Goal: Complete application form

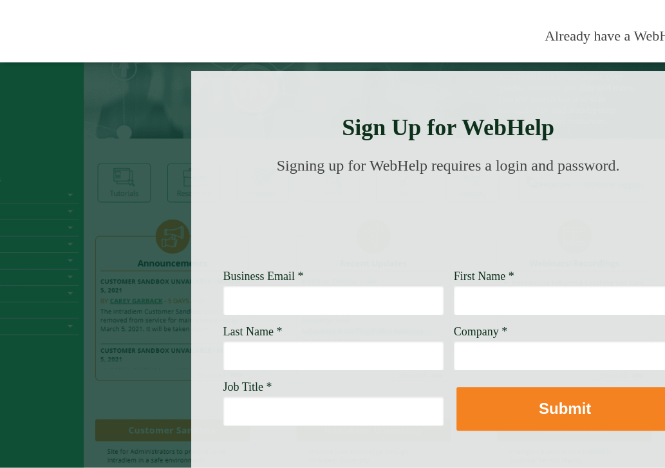
scroll to position [51, 0]
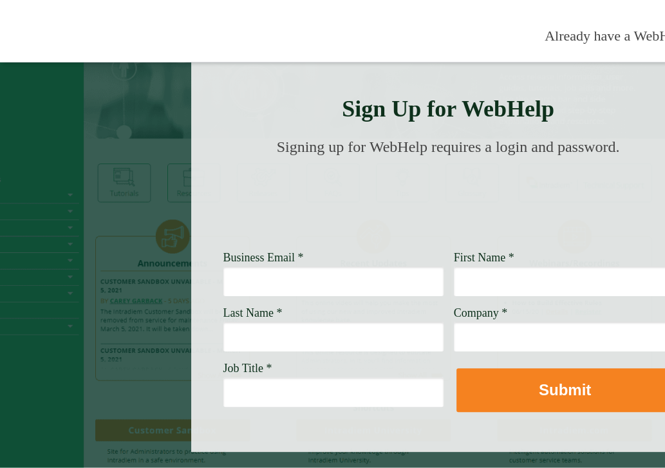
click at [286, 286] on input "Business Email *" at bounding box center [333, 281] width 220 height 30
drag, startPoint x: 286, startPoint y: 286, endPoint x: 276, endPoint y: 277, distance: 12.8
type input "elizabeth.salasmcneely@wellsfargo.com"
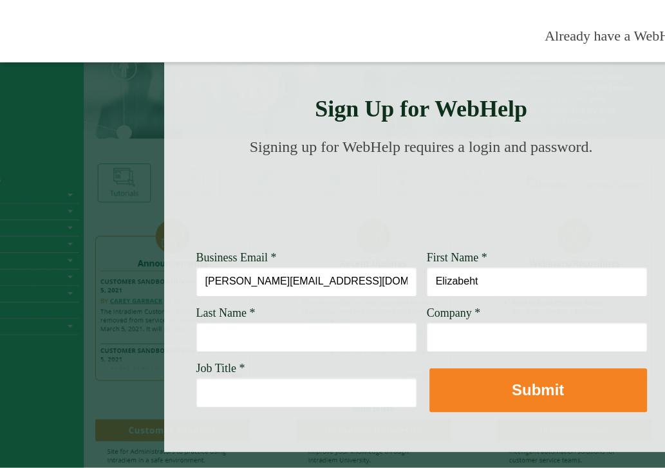
click at [480, 279] on input "Elizabeht" at bounding box center [537, 281] width 220 height 30
type input "Elizabeth"
type input "Salas McNeely"
type input "Wells Fargo"
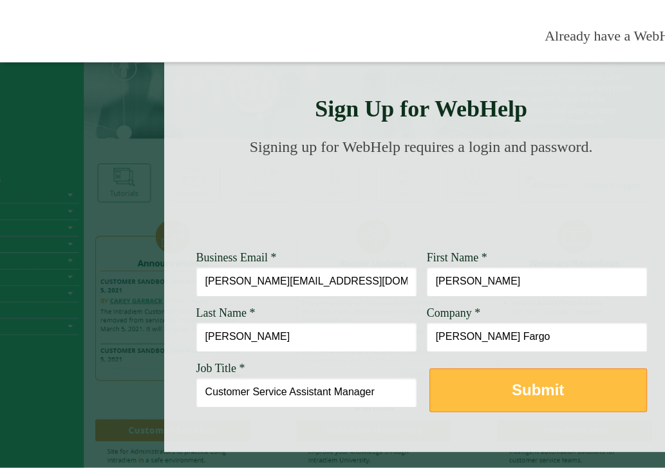
type input "Customer Service Assistant Manager"
click at [543, 392] on strong "Submit" at bounding box center [538, 389] width 52 height 17
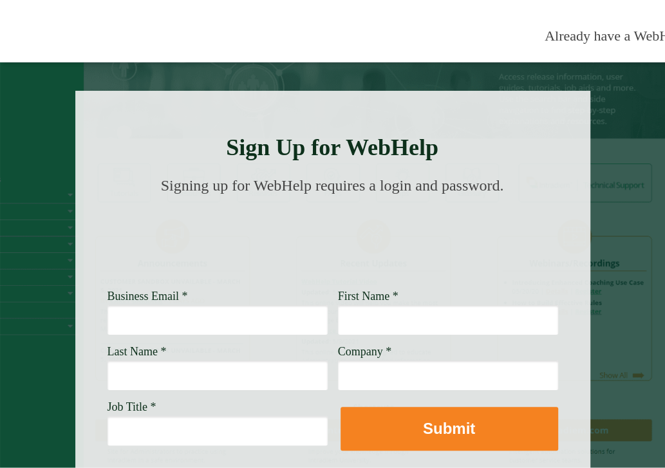
scroll to position [0, 116]
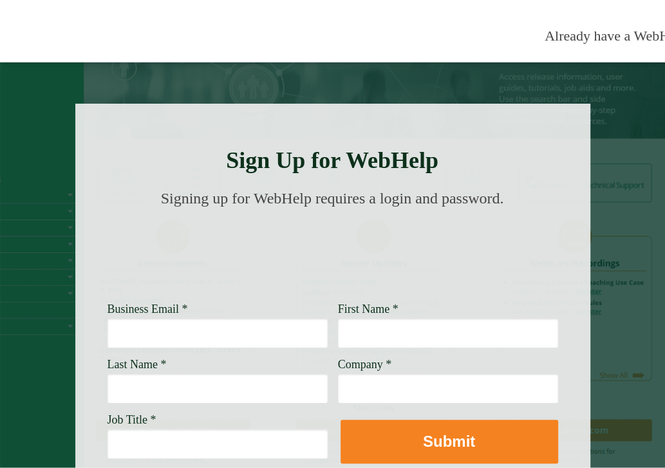
click at [615, 110] on div at bounding box center [318, 317] width 868 height 510
